Goal: Communication & Community: Answer question/provide support

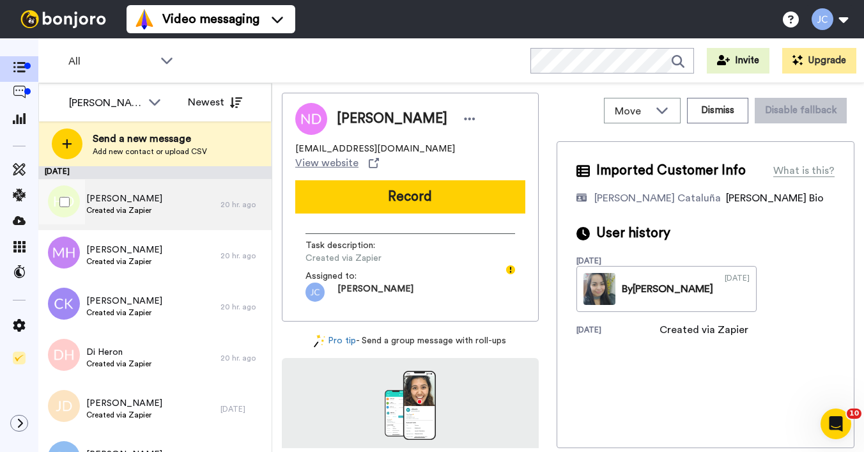
click at [134, 217] on div "[PERSON_NAME] Created via Zapier" at bounding box center [129, 204] width 182 height 51
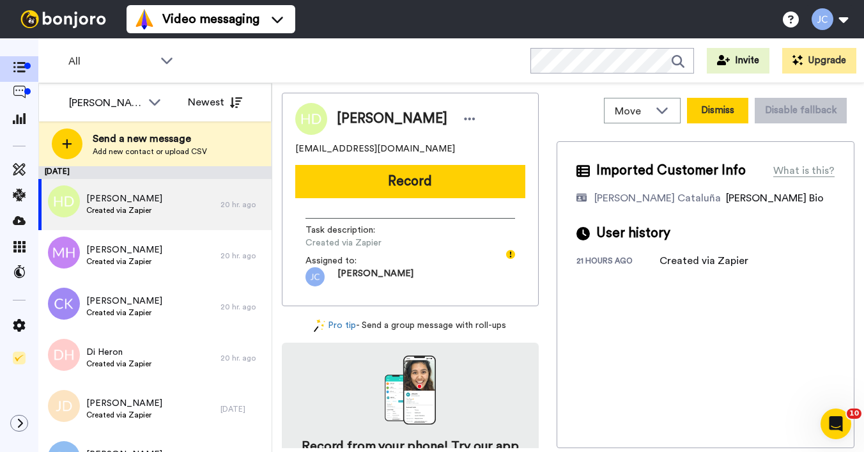
click at [719, 109] on button "Dismiss" at bounding box center [717, 111] width 61 height 26
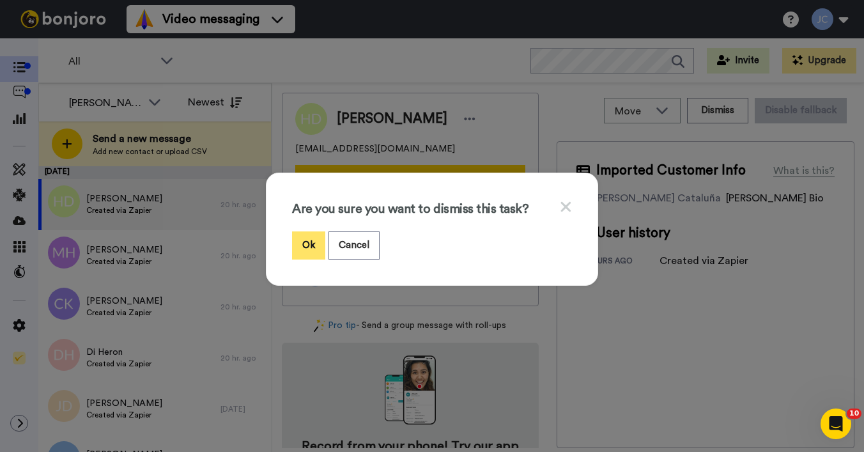
click at [314, 243] on button "Ok" at bounding box center [308, 244] width 33 height 27
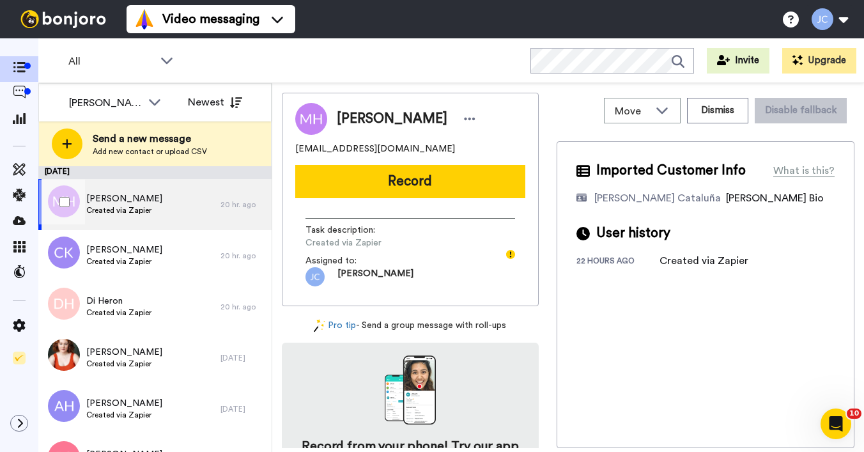
click at [157, 204] on div "[PERSON_NAME] Created via Zapier" at bounding box center [129, 204] width 182 height 51
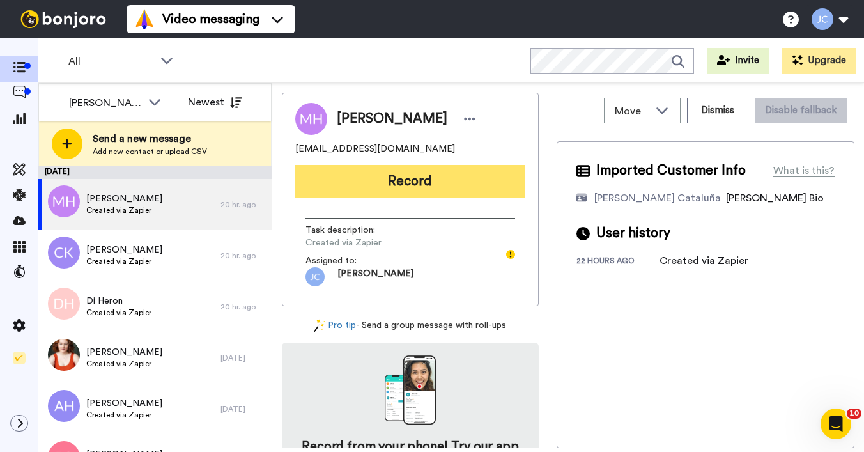
click at [380, 182] on button "Record" at bounding box center [410, 181] width 230 height 33
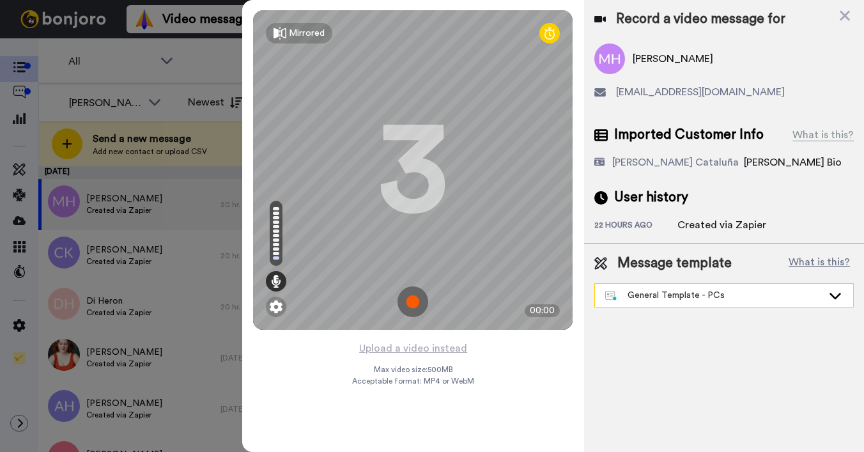
click at [663, 298] on div "General Template - PCs" at bounding box center [713, 295] width 217 height 13
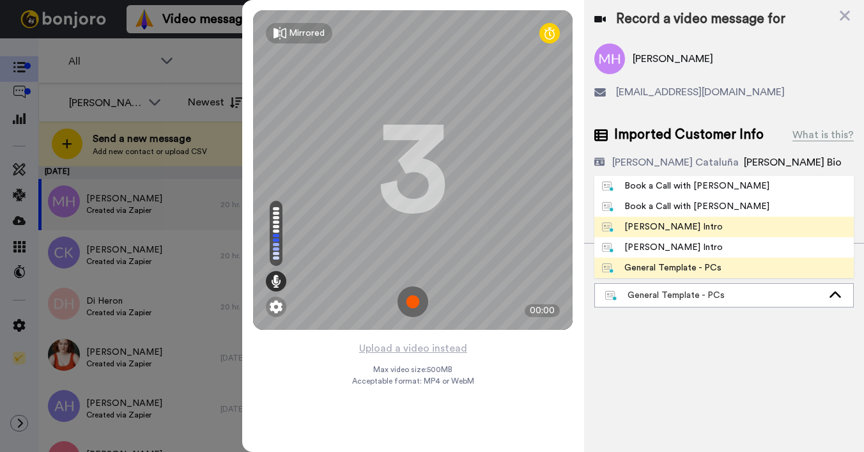
click at [668, 226] on div "Josephine Bonjoro Intro" at bounding box center [662, 226] width 121 height 13
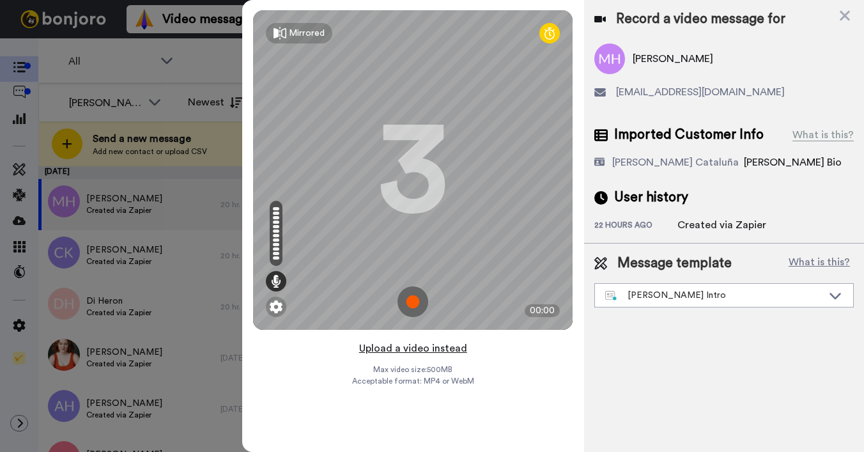
click at [409, 342] on button "Upload a video instead" at bounding box center [413, 348] width 116 height 17
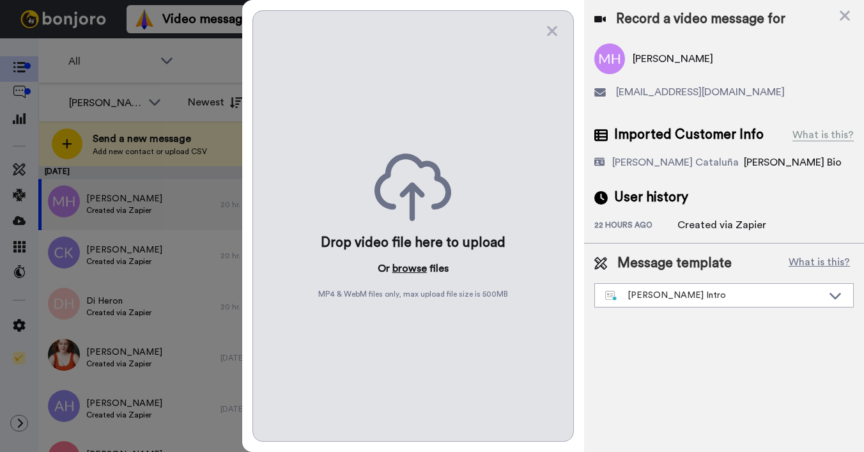
click at [411, 264] on button "browse" at bounding box center [409, 268] width 34 height 15
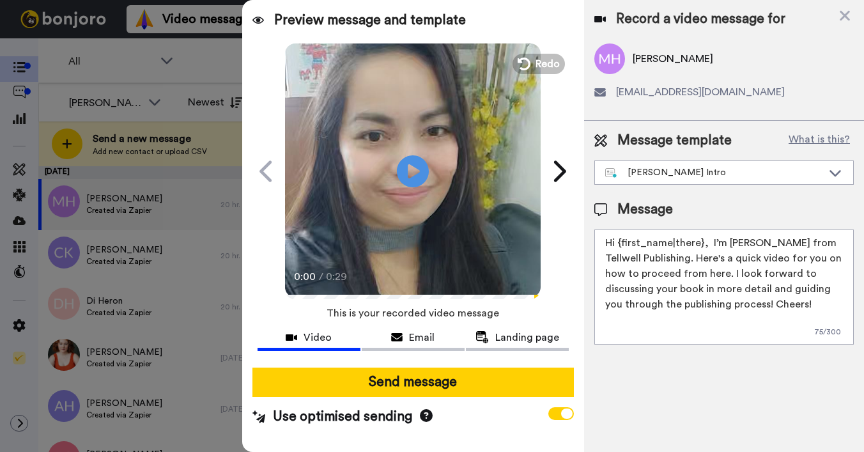
drag, startPoint x: 618, startPoint y: 242, endPoint x: 700, endPoint y: 243, distance: 81.8
click at [700, 243] on textarea "Hi {first_name|there}, I’m Joe from Tellwell Publishing. Here's a quick video f…" at bounding box center [723, 286] width 259 height 115
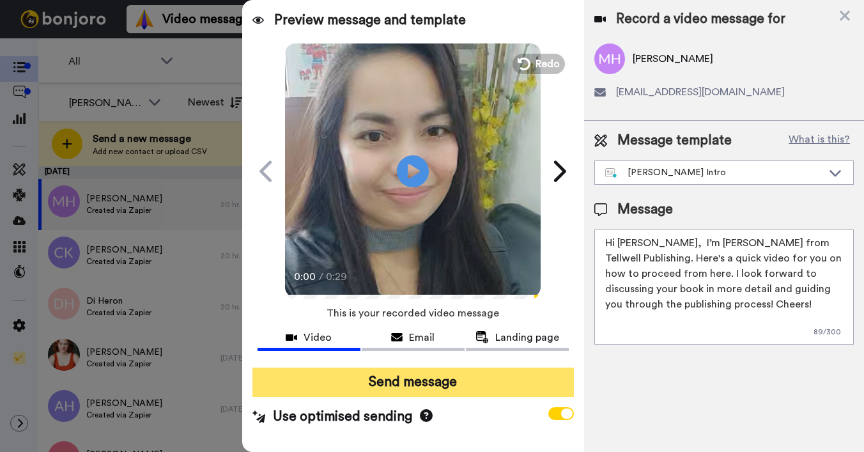
type textarea "Hi Mike, I’m Joe from Tellwell Publishing. Here's a quick video for you on how …"
click at [496, 371] on button "Send message" at bounding box center [412, 381] width 321 height 29
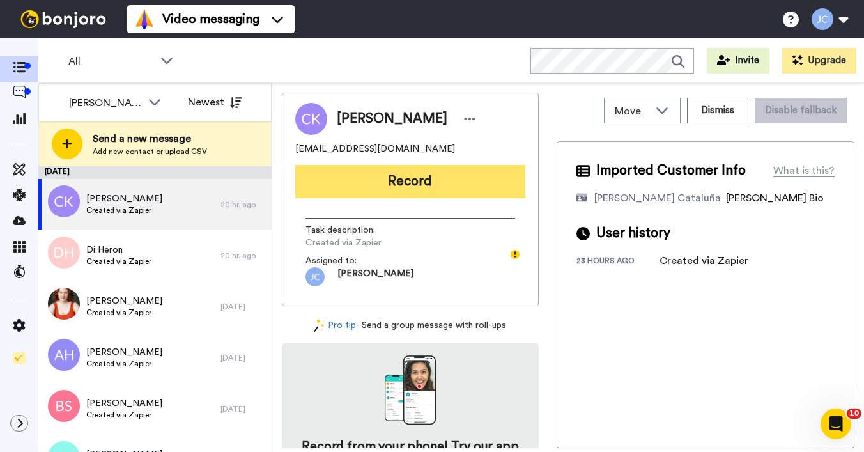
click at [415, 181] on button "Record" at bounding box center [410, 181] width 230 height 33
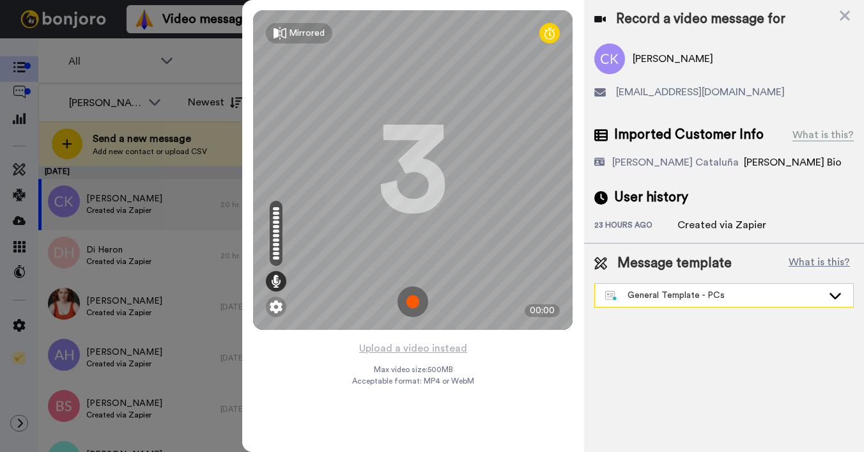
click at [672, 300] on div "General Template - PCs" at bounding box center [713, 295] width 217 height 13
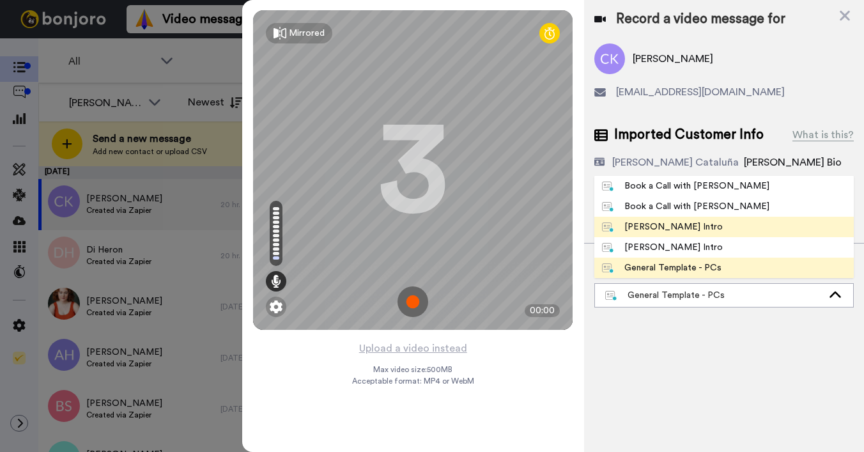
click at [661, 220] on div "[PERSON_NAME] Intro" at bounding box center [662, 226] width 121 height 13
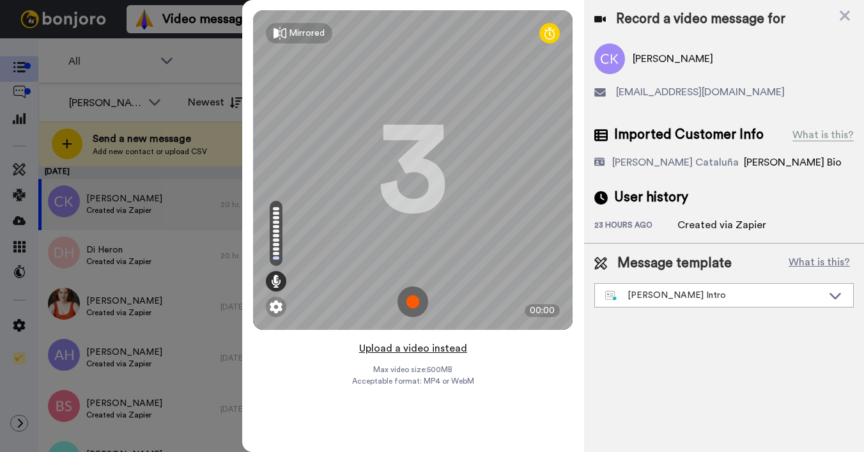
click at [414, 350] on button "Upload a video instead" at bounding box center [413, 348] width 116 height 17
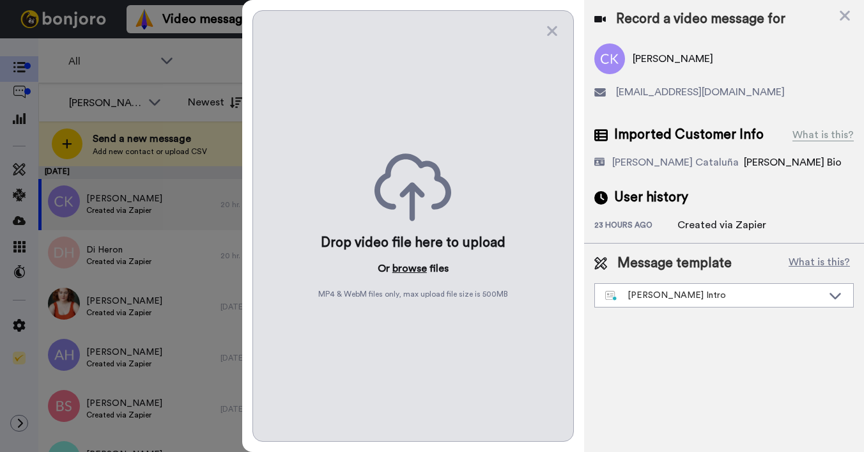
click at [403, 267] on button "browse" at bounding box center [409, 268] width 34 height 15
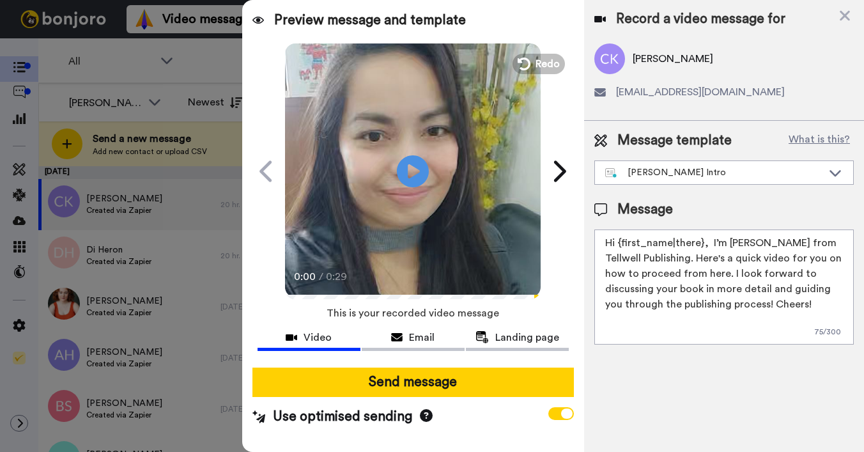
drag, startPoint x: 618, startPoint y: 241, endPoint x: 701, endPoint y: 244, distance: 83.1
click at [701, 244] on textarea "Hi {first_name|there}, I’m [PERSON_NAME] from Tellwell Publishing. Here's a qui…" at bounding box center [723, 286] width 259 height 115
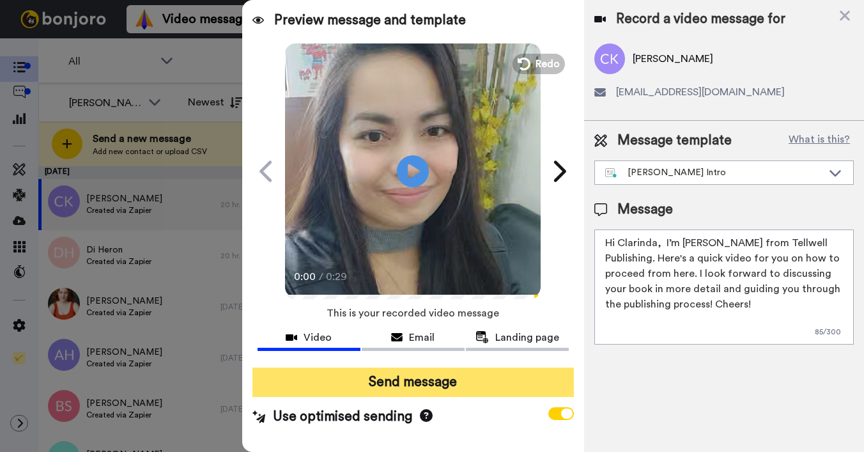
type textarea "Hi Clarinda, I’m Joe from Tellwell Publishing. Here's a quick video for you on …"
click at [517, 385] on button "Send message" at bounding box center [412, 381] width 321 height 29
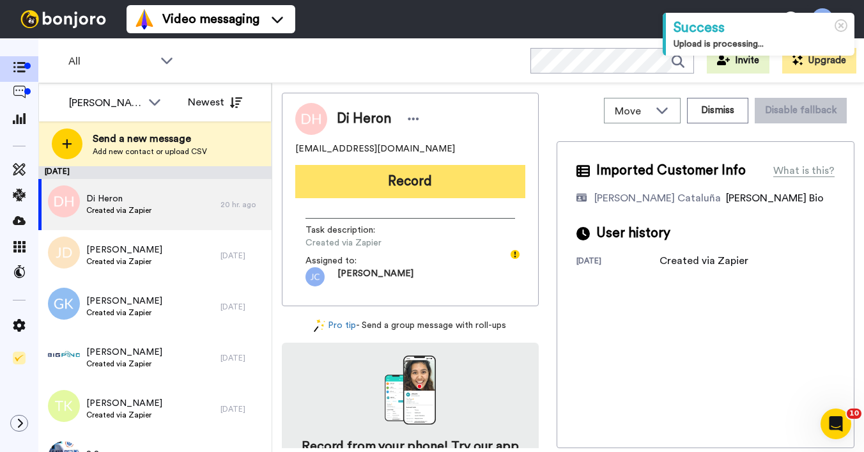
click at [415, 184] on button "Record" at bounding box center [410, 181] width 230 height 33
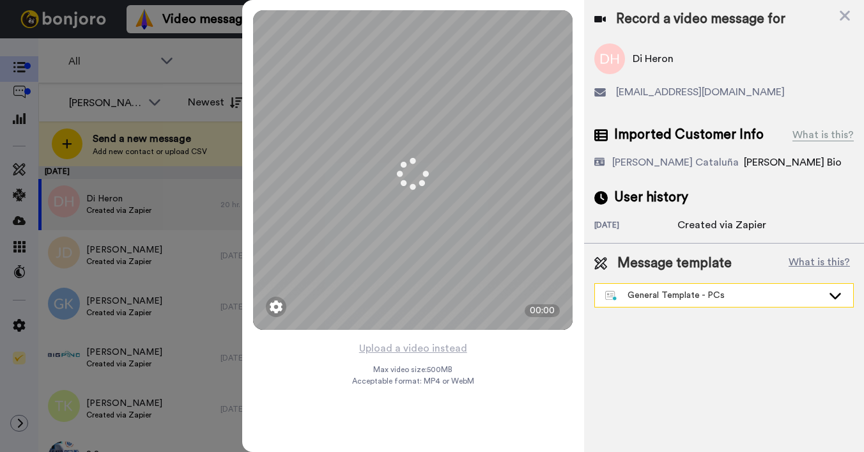
click at [651, 300] on div "General Template - PCs" at bounding box center [713, 295] width 217 height 13
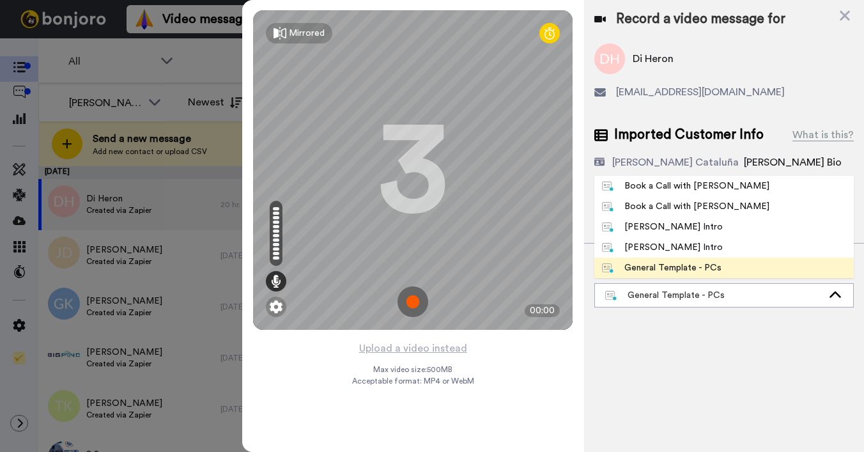
click at [645, 225] on div "[PERSON_NAME] Intro" at bounding box center [662, 226] width 121 height 13
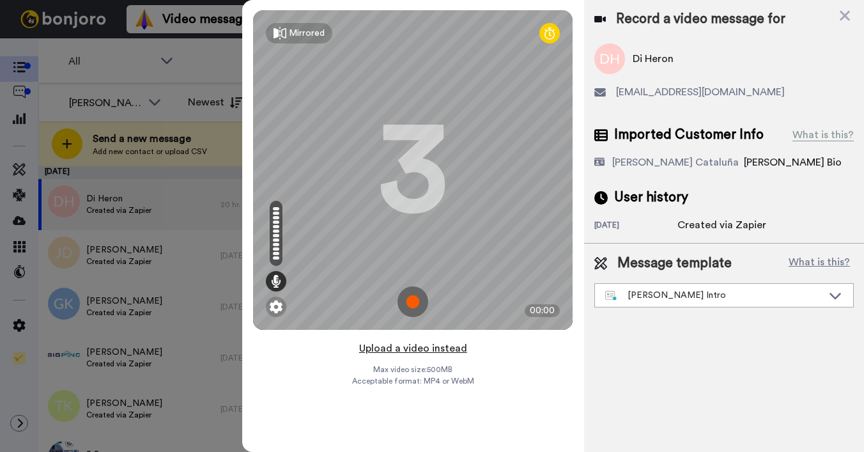
click at [417, 348] on button "Upload a video instead" at bounding box center [413, 348] width 116 height 17
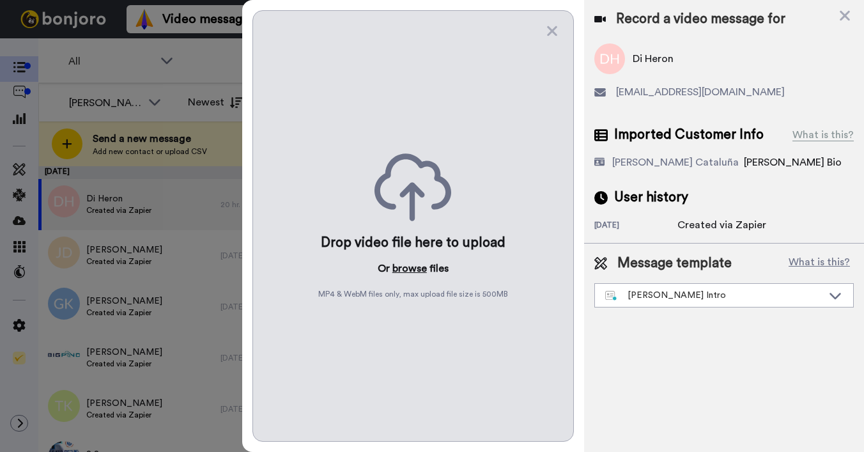
click at [398, 268] on button "browse" at bounding box center [409, 268] width 34 height 15
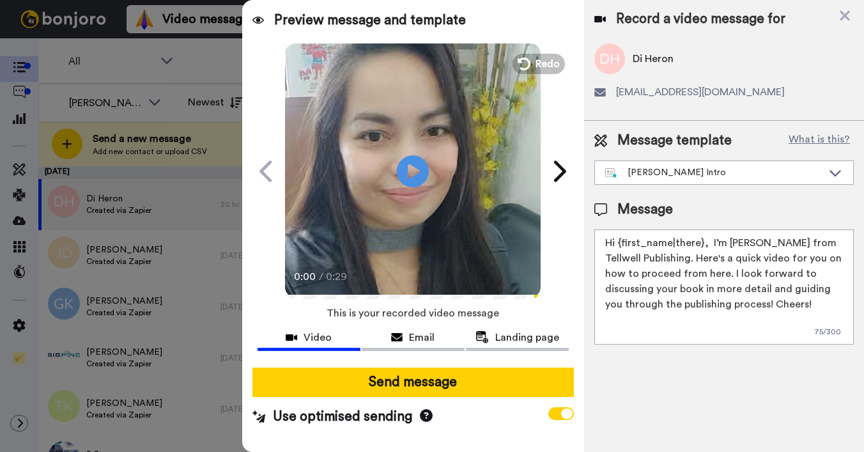
drag, startPoint x: 618, startPoint y: 241, endPoint x: 701, endPoint y: 241, distance: 83.0
click at [701, 241] on textarea "Hi {first_name|there}, I’m [PERSON_NAME] from Tellwell Publishing. Here's a qui…" at bounding box center [723, 286] width 259 height 115
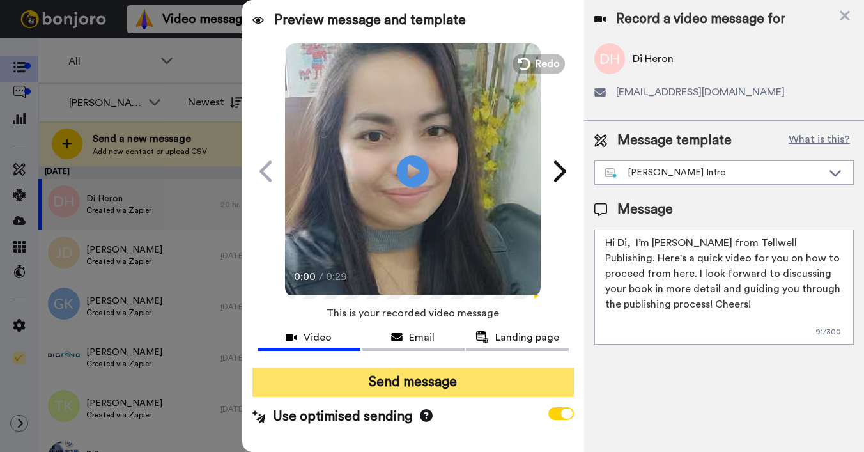
type textarea "Hi Di, I’m Joe from Tellwell Publishing. Here's a quick video for you on how to…"
click at [476, 388] on button "Send message" at bounding box center [412, 381] width 321 height 29
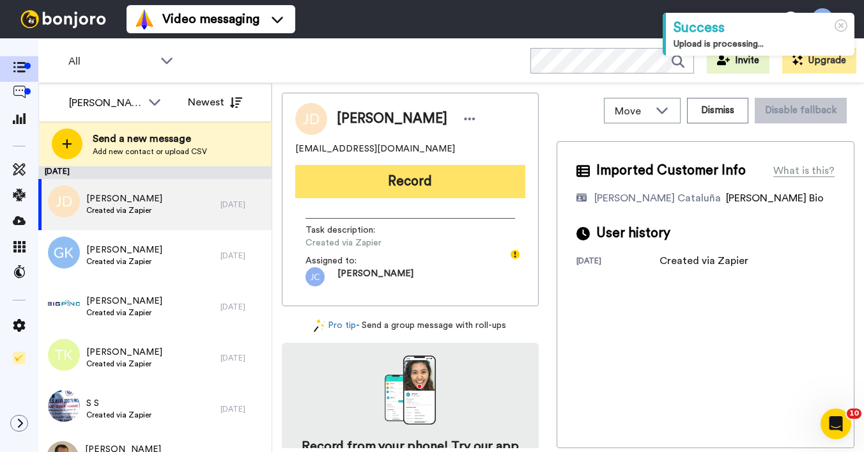
click at [387, 189] on button "Record" at bounding box center [410, 181] width 230 height 33
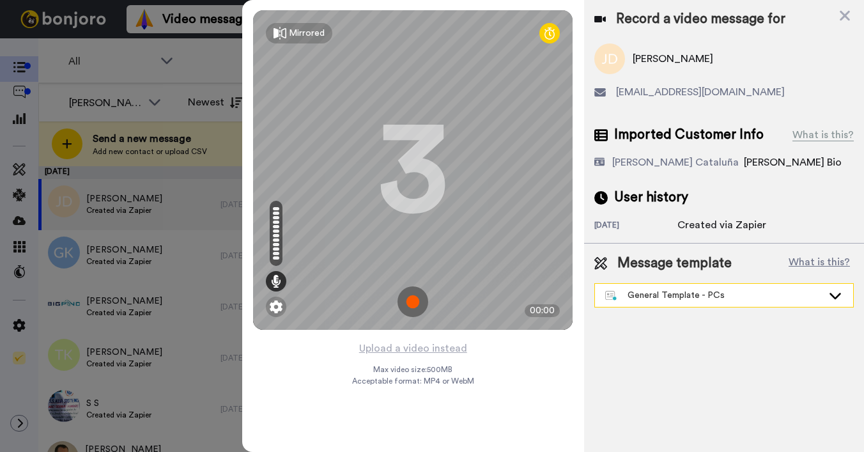
click at [668, 300] on div "General Template - PCs" at bounding box center [713, 295] width 217 height 13
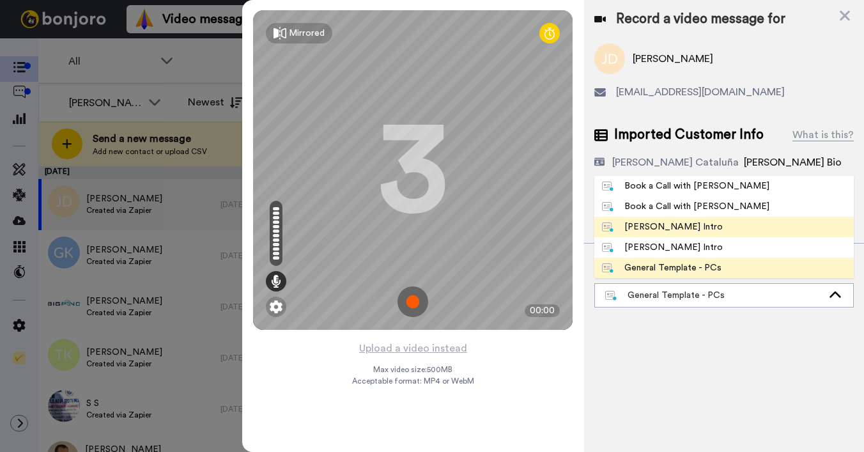
click at [660, 227] on div "[PERSON_NAME] Intro" at bounding box center [662, 226] width 121 height 13
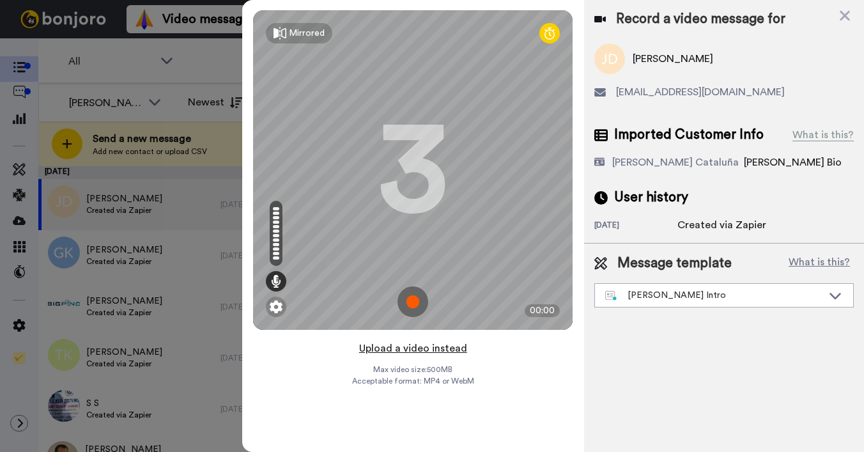
click at [416, 347] on button "Upload a video instead" at bounding box center [413, 348] width 116 height 17
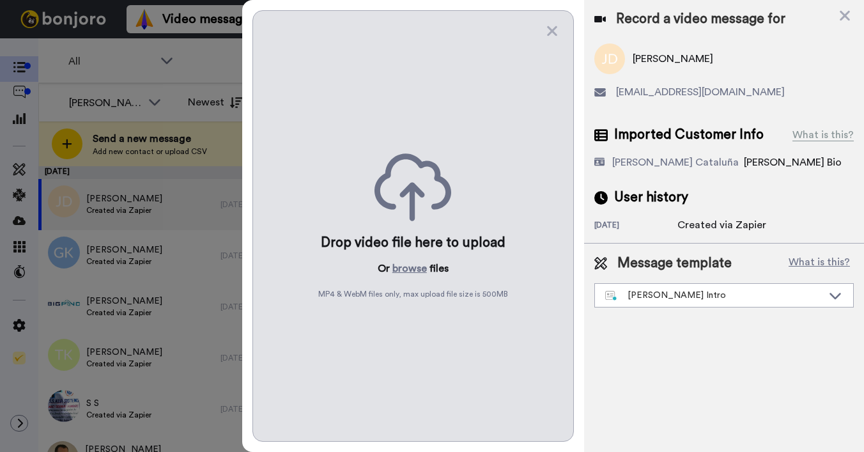
click at [413, 257] on div "Drop video file here to upload Or browse files MP4 & WebM files only, max uploa…" at bounding box center [412, 225] width 321 height 431
click at [411, 264] on button "browse" at bounding box center [409, 268] width 34 height 15
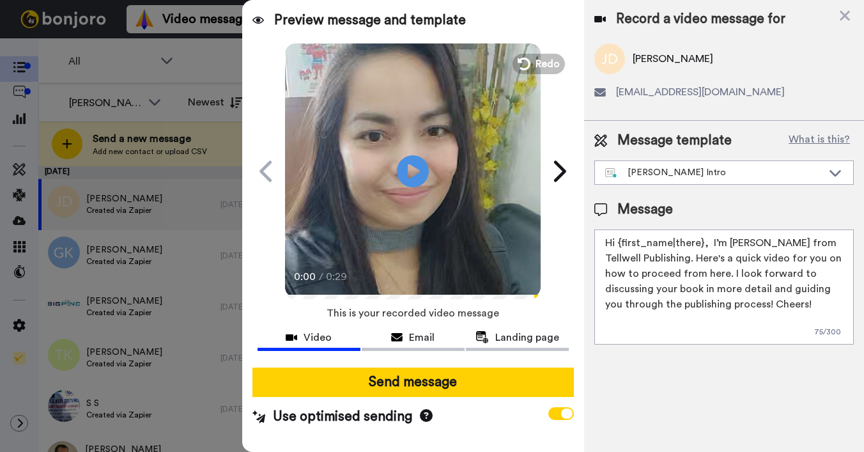
drag, startPoint x: 618, startPoint y: 245, endPoint x: 703, endPoint y: 244, distance: 84.3
click at [703, 244] on textarea "Hi {first_name|there}, I’m [PERSON_NAME] from Tellwell Publishing. Here's a qui…" at bounding box center [723, 286] width 259 height 115
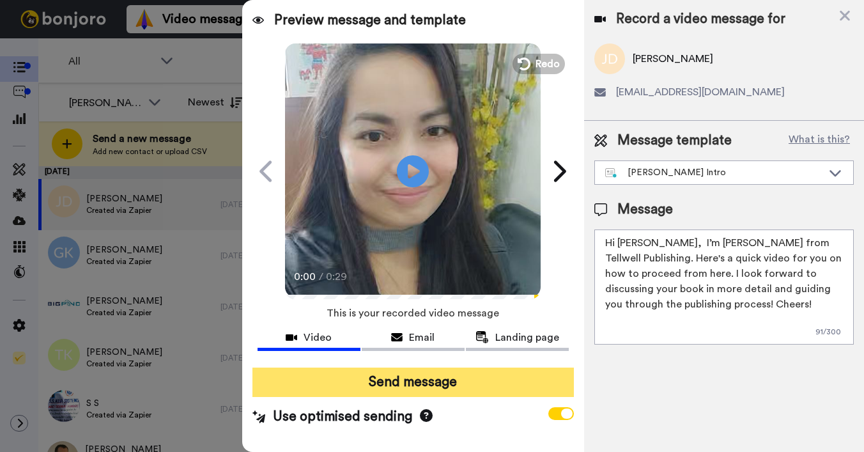
type textarea "Hi Jo, I’m Joe from Tellwell Publishing. Here's a quick video for you on how to…"
click at [537, 389] on button "Send message" at bounding box center [412, 381] width 321 height 29
